Goal: Find specific page/section: Find specific page/section

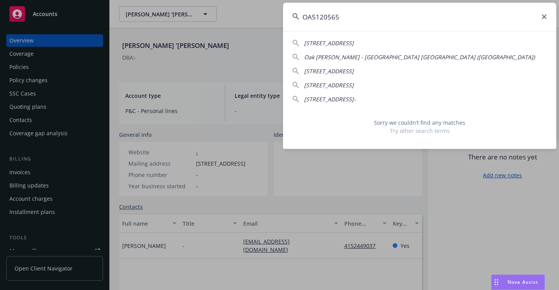
click at [262, 34] on div "OA5120565 [STREET_ADDRESS]-2623 [GEOGRAPHIC_DATA][PERSON_NAME]) [STREET_ADDRESS…" at bounding box center [279, 145] width 559 height 290
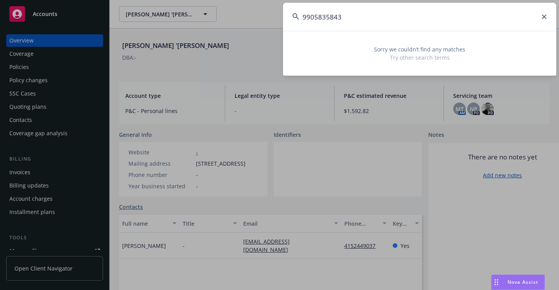
type input "9905835843"
